Goal: Task Accomplishment & Management: Use online tool/utility

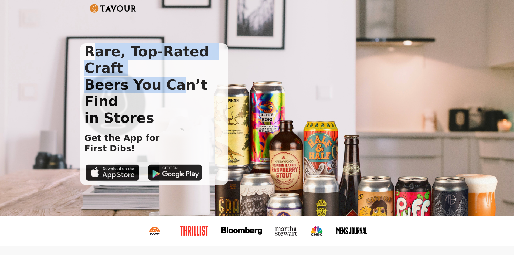
drag, startPoint x: 91, startPoint y: 56, endPoint x: 164, endPoint y: 76, distance: 75.7
click at [164, 76] on h1 "Rare, Top-Rated Craft Beers You Can’t Find in Stores" at bounding box center [154, 84] width 148 height 83
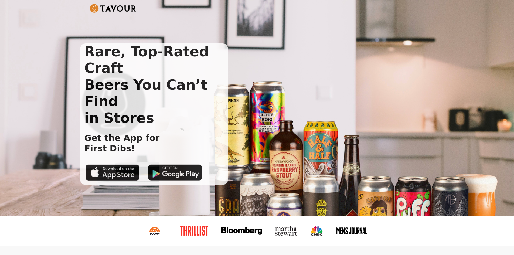
click at [166, 92] on h1 "Rare, Top-Rated Craft Beers You Can’t Find in Stores" at bounding box center [154, 84] width 148 height 83
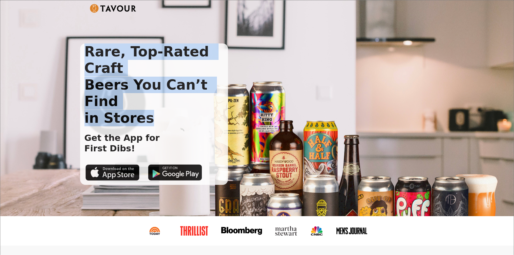
drag, startPoint x: 166, startPoint y: 92, endPoint x: 80, endPoint y: 48, distance: 96.4
click at [80, 48] on h1 "Rare, Top-Rated Craft Beers You Can’t Find in Stores" at bounding box center [154, 84] width 148 height 83
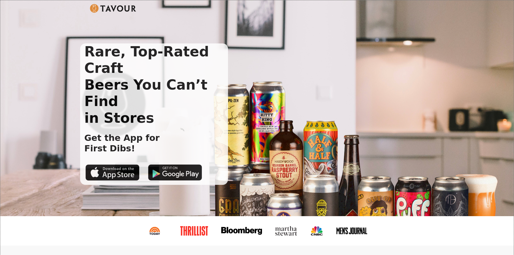
click at [97, 8] on img at bounding box center [113, 8] width 47 height 9
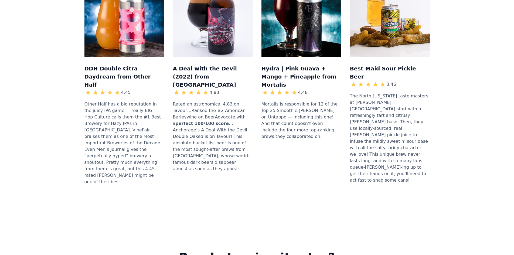
scroll to position [819, 0]
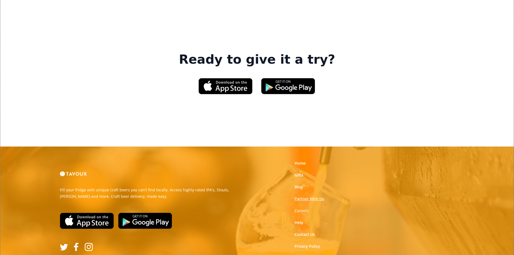
click at [300, 196] on link "Partner With Us" at bounding box center [309, 198] width 29 height 5
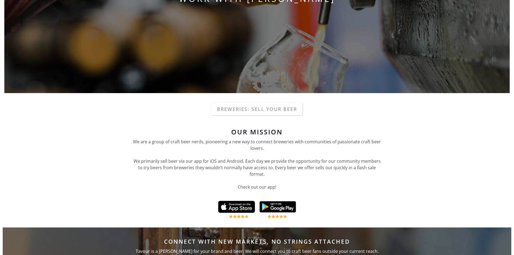
scroll to position [108, 0]
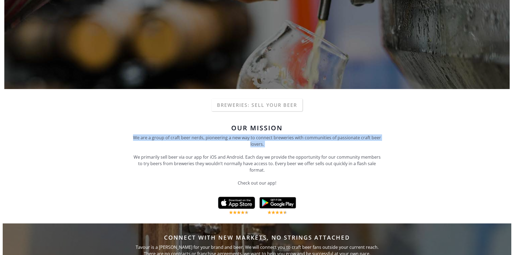
drag, startPoint x: 135, startPoint y: 136, endPoint x: 405, endPoint y: 147, distance: 270.3
click at [405, 147] on div "Our Mission We are a group of craft beer nerds, pioneering a new way to connect…" at bounding box center [257, 157] width 509 height 71
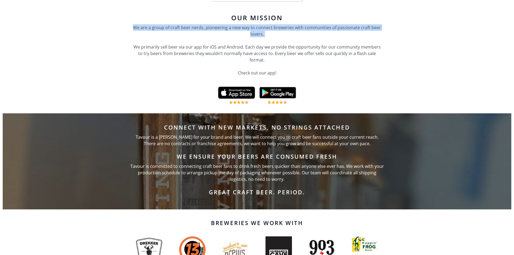
scroll to position [351, 0]
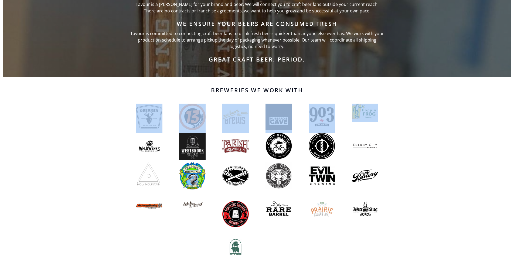
drag, startPoint x: 416, startPoint y: 118, endPoint x: 66, endPoint y: 124, distance: 349.8
click at [66, 124] on div "Breweries We Work With" at bounding box center [257, 173] width 514 height 193
drag, startPoint x: 380, startPoint y: 116, endPoint x: 349, endPoint y: 117, distance: 31.9
click at [381, 116] on div at bounding box center [364, 113] width 43 height 18
click at [299, 118] on div at bounding box center [278, 118] width 43 height 29
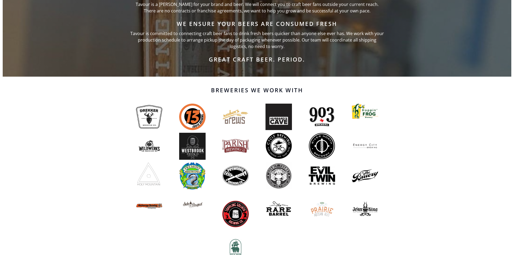
drag, startPoint x: 369, startPoint y: 200, endPoint x: 392, endPoint y: 187, distance: 26.3
click at [375, 196] on div "Breweries We Work With" at bounding box center [257, 175] width 254 height 180
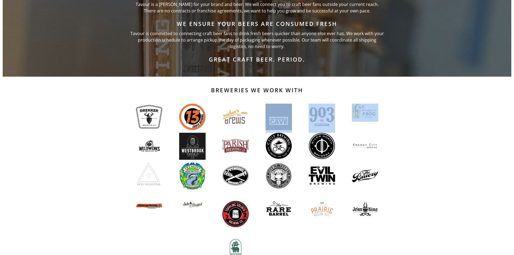
drag, startPoint x: 402, startPoint y: 107, endPoint x: 376, endPoint y: 127, distance: 32.4
click at [325, 127] on div "Breweries We Work With" at bounding box center [257, 173] width 514 height 193
click at [379, 124] on div at bounding box center [257, 118] width 259 height 29
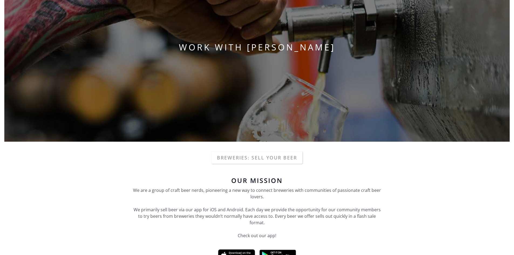
scroll to position [0, 0]
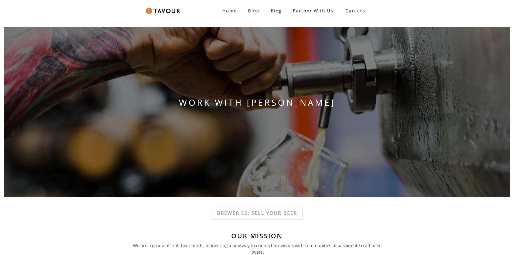
click at [222, 9] on link "Home" at bounding box center [229, 10] width 25 height 11
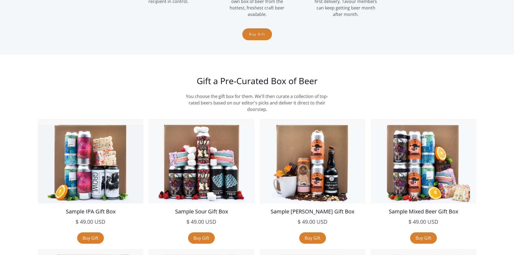
scroll to position [863, 0]
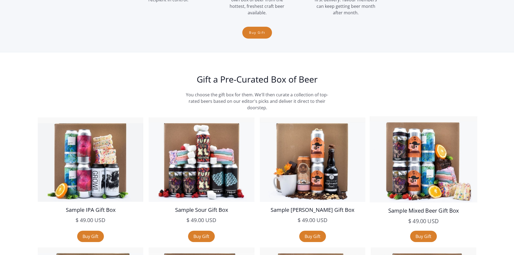
click at [412, 162] on img at bounding box center [424, 159] width 108 height 86
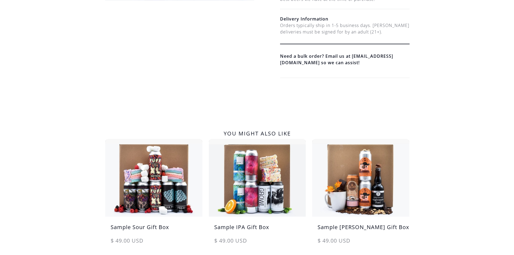
scroll to position [324, 0]
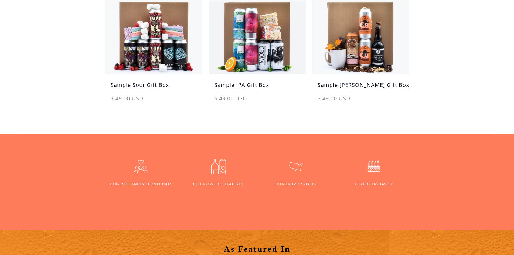
click at [285, 186] on div "BEER FROM 47 STATES" at bounding box center [295, 184] width 41 height 5
click at [296, 198] on div "650+ BREWERIES FEATURED 100% INDEPENDENT COMMUNITY BEER FROM 47 STATES 7,000+ B…" at bounding box center [257, 182] width 304 height 53
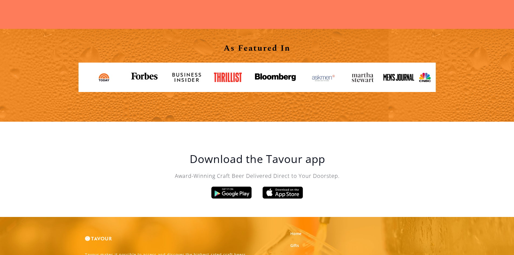
scroll to position [603, 0]
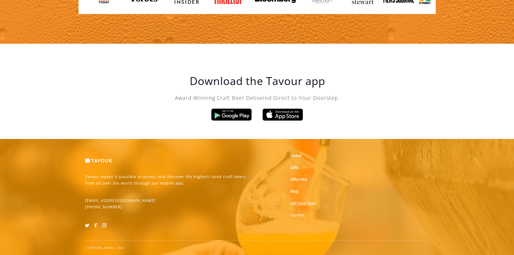
click at [308, 203] on link "Sell Your Beer" at bounding box center [303, 202] width 26 height 5
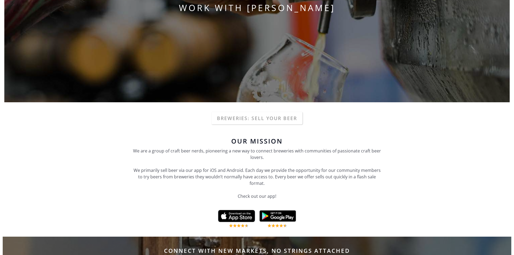
scroll to position [108, 0]
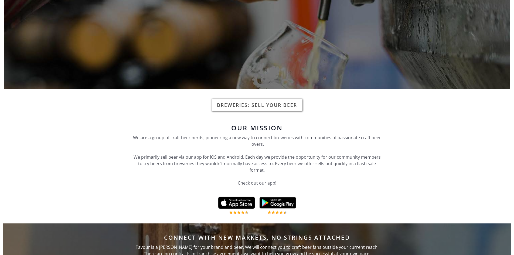
click at [273, 106] on link "Breweries: Sell your beer" at bounding box center [257, 105] width 91 height 12
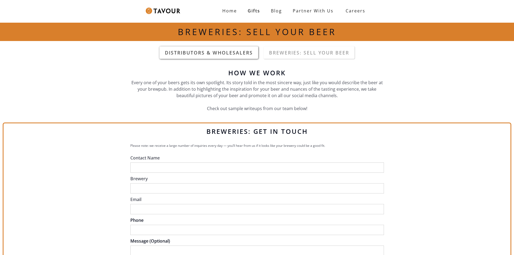
click at [195, 54] on link "DistributorS & wholesalers" at bounding box center [208, 52] width 99 height 12
